Goal: Information Seeking & Learning: Learn about a topic

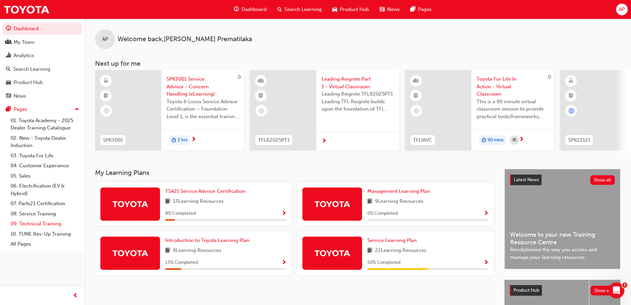
click at [52, 222] on link "09. Technical Training" at bounding box center [45, 223] width 74 height 10
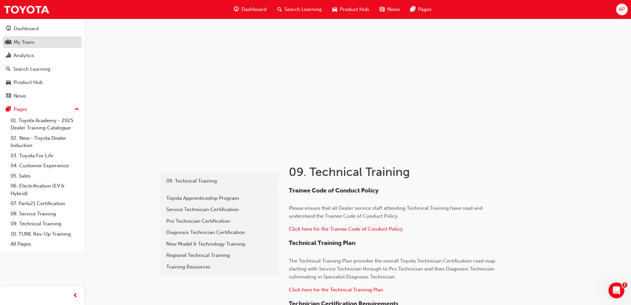
click at [7, 42] on span "people-icon" at bounding box center [8, 42] width 5 height 6
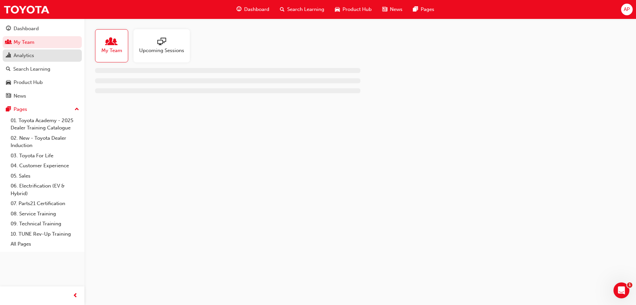
click at [5, 55] on link "Analytics" at bounding box center [42, 55] width 79 height 12
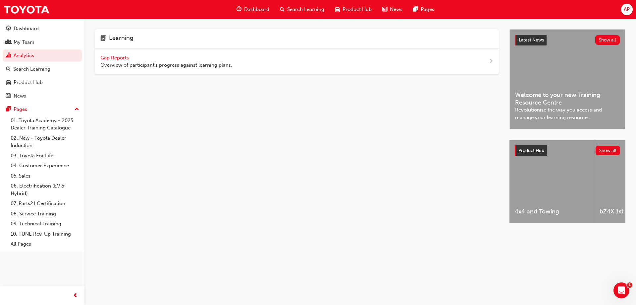
click at [121, 57] on span "Gap Reports" at bounding box center [115, 58] width 30 height 6
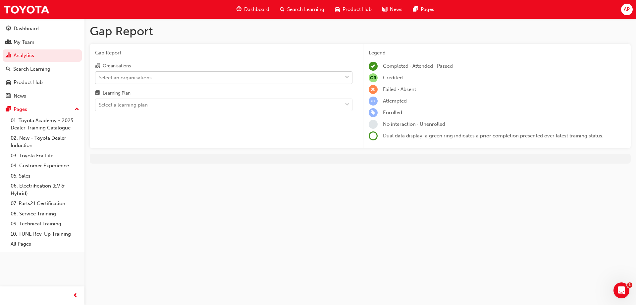
click at [179, 78] on div "Select an organisations" at bounding box center [218, 78] width 247 height 12
click at [99, 78] on input "Organisations Select an organisations" at bounding box center [99, 77] width 1 height 6
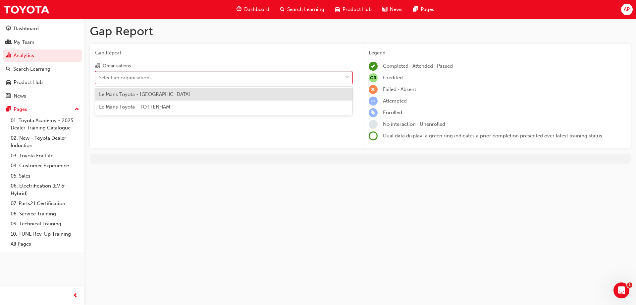
click at [154, 96] on span "Le Mans Toyota - [GEOGRAPHIC_DATA]" at bounding box center [144, 94] width 91 height 6
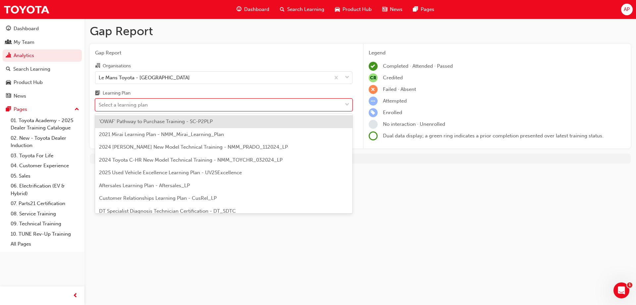
click at [148, 101] on div "Select a learning plan" at bounding box center [123, 105] width 49 height 8
click at [99, 102] on input "Learning Plan option 'OWAF' Pathway to Purchase Training - SC-P2PLP focused, 1 …" at bounding box center [99, 105] width 1 height 6
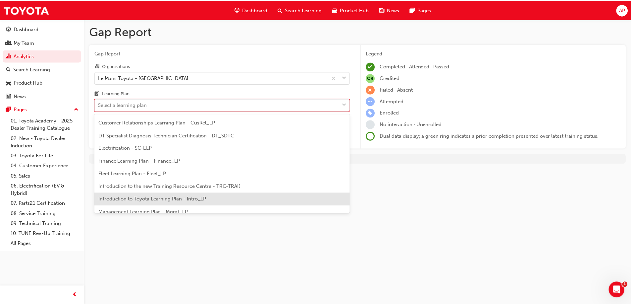
scroll to position [75, 0]
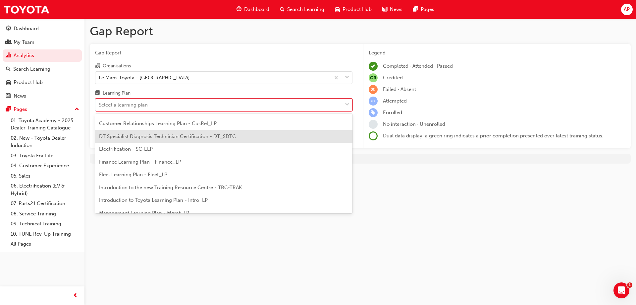
click at [156, 139] on span "DT Specialist Diagnosis Technician Certification - DT_SDTC" at bounding box center [167, 136] width 137 height 6
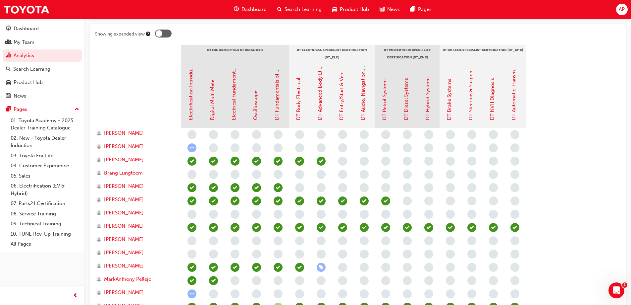
scroll to position [111, 0]
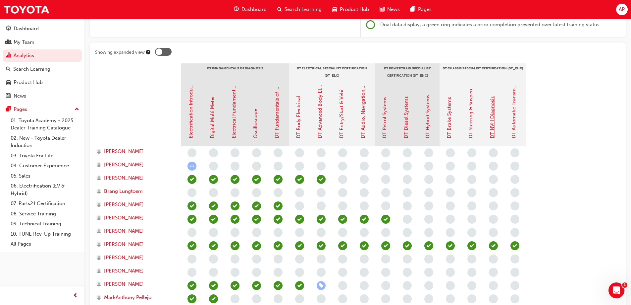
click at [493, 123] on link "DT NVH Diagnosis" at bounding box center [493, 117] width 6 height 42
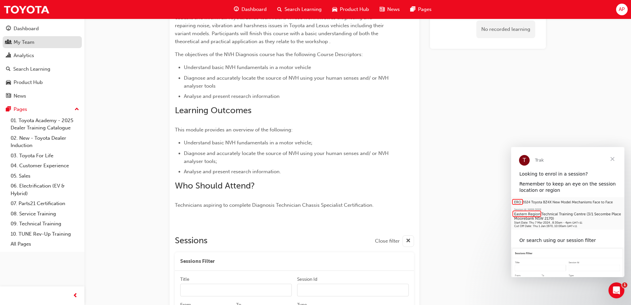
scroll to position [119, 0]
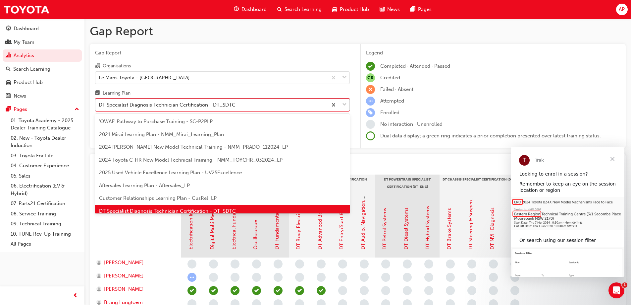
click at [305, 106] on div "DT Specialist Diagnosis Technician Certification - DT_SDTC" at bounding box center [211, 105] width 232 height 12
click at [99, 106] on input "Learning Plan option DT Specialist Diagnosis Technician Certification - DT_SDTC…" at bounding box center [99, 105] width 1 height 6
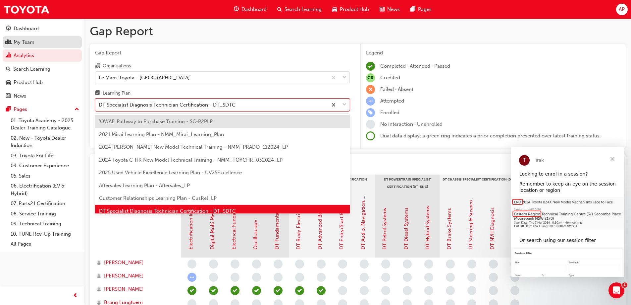
click at [9, 42] on span "people-icon" at bounding box center [8, 42] width 5 height 6
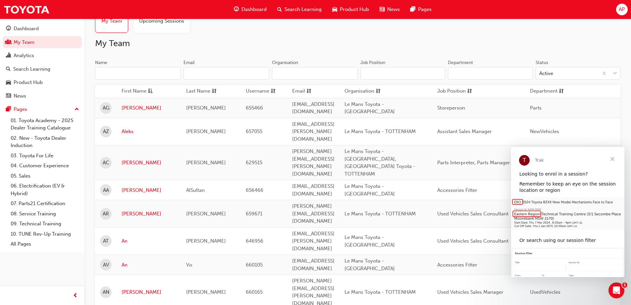
scroll to position [33, 0]
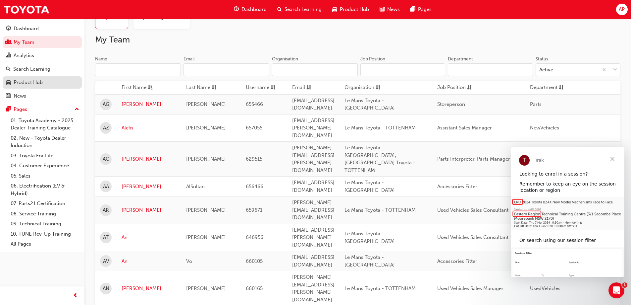
click at [11, 83] on div "Product Hub" at bounding box center [42, 82] width 73 height 8
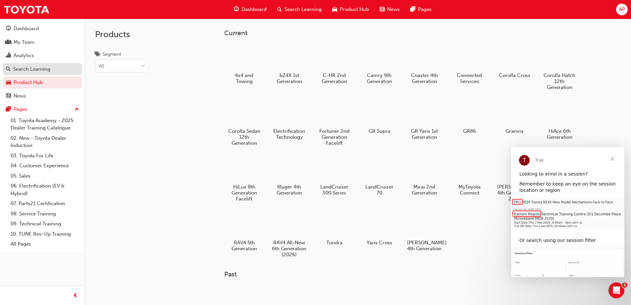
click at [13, 71] on div "Search Learning" at bounding box center [31, 69] width 37 height 8
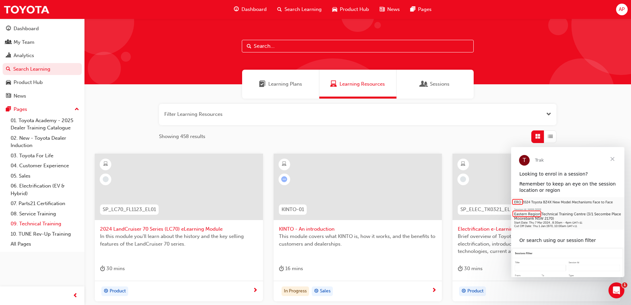
click at [43, 224] on link "09. Technical Training" at bounding box center [45, 223] width 74 height 10
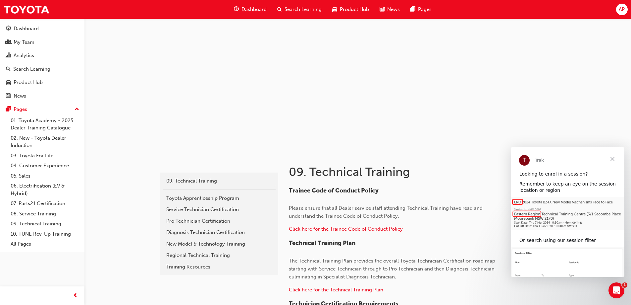
click at [611, 158] on span "Close" at bounding box center [613, 159] width 24 height 24
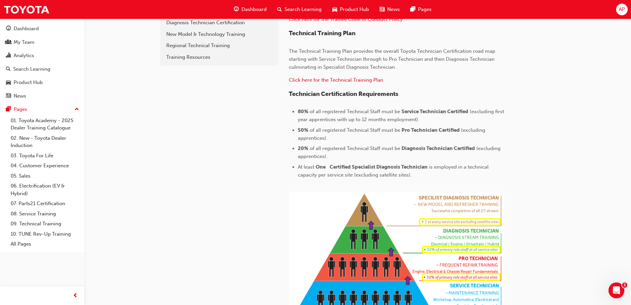
scroll to position [187, 0]
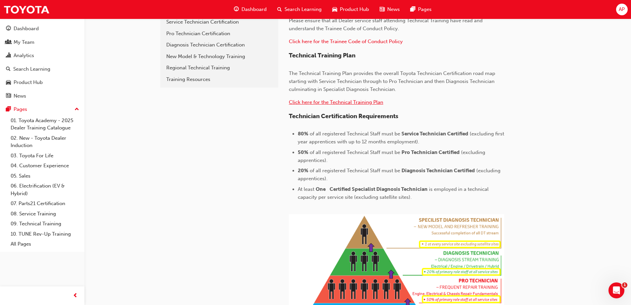
click at [328, 101] on span "Click here for the Technical Training Plan" at bounding box center [336, 102] width 94 height 6
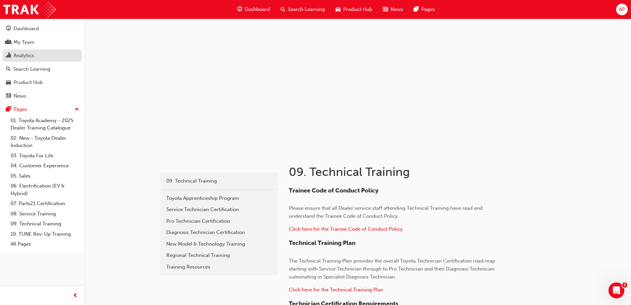
click at [9, 54] on span "chart-icon" at bounding box center [8, 56] width 5 height 6
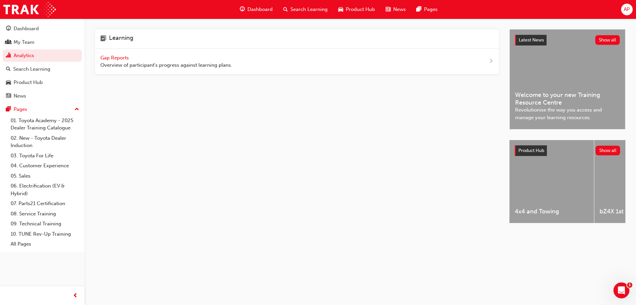
click at [104, 59] on span "Gap Reports" at bounding box center [115, 58] width 30 height 6
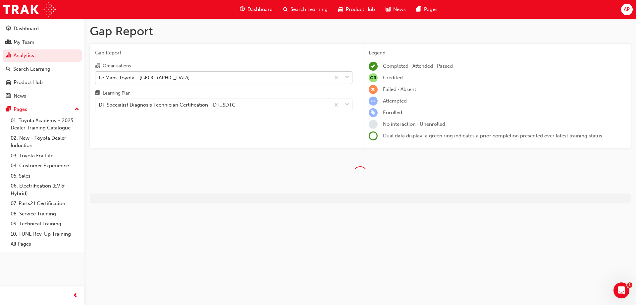
click at [164, 77] on div "Le Mans Toyota - [GEOGRAPHIC_DATA]" at bounding box center [144, 78] width 91 height 8
click at [99, 77] on input "Organisations Le Mans Toyota - DEER PARK" at bounding box center [99, 77] width 1 height 6
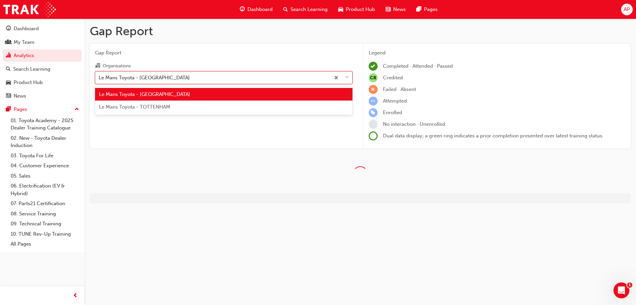
click at [161, 90] on div "Le Mans Toyota - [GEOGRAPHIC_DATA]" at bounding box center [224, 94] width 258 height 13
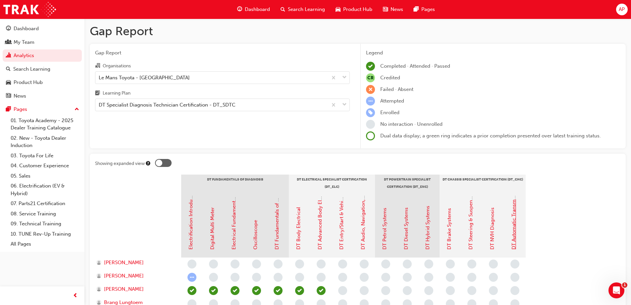
click at [517, 223] on link "DT Automatic Transmission Systems" at bounding box center [514, 208] width 6 height 84
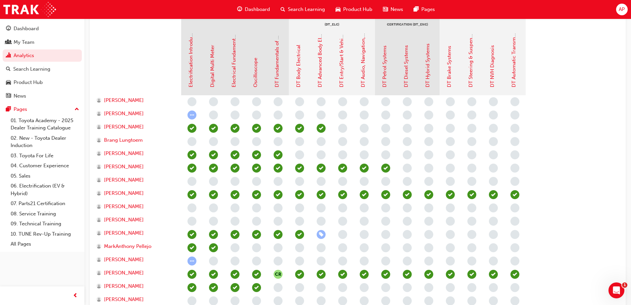
scroll to position [161, 0]
